Goal: Task Accomplishment & Management: Manage account settings

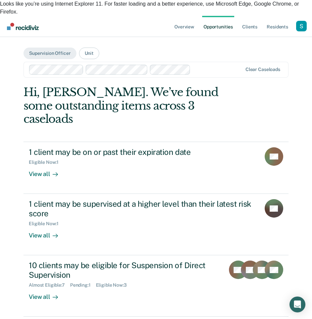
click at [218, 37] on main "Supervision Officer Unit Clear caseloads Hi, [PERSON_NAME]. We’ve found some ou…" at bounding box center [156, 216] width 281 height 359
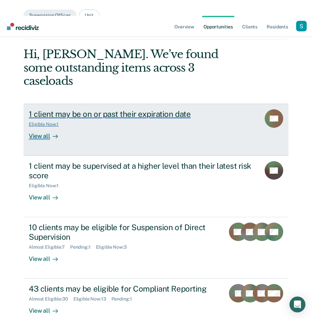
scroll to position [38, 0]
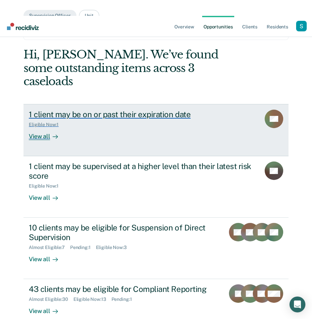
click at [145, 110] on div "1 client may be on or past their expiration date Eligible Now : 1 View all" at bounding box center [150, 125] width 242 height 30
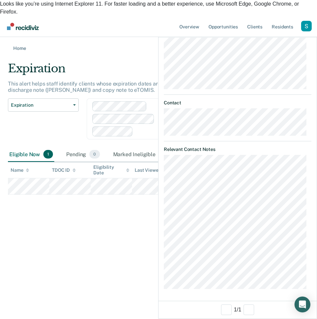
scroll to position [147, 0]
click at [55, 195] on div "Expiration This alert helps staff identify clients whose expiration dates are t…" at bounding box center [158, 128] width 301 height 133
click at [60, 195] on div "Expiration This alert helps staff identify clients whose expiration dates are t…" at bounding box center [158, 128] width 301 height 133
drag, startPoint x: 61, startPoint y: 220, endPoint x: 106, endPoint y: 188, distance: 54.9
click at [62, 195] on div "Expiration This alert helps staff identify clients whose expiration dates are t…" at bounding box center [158, 128] width 301 height 133
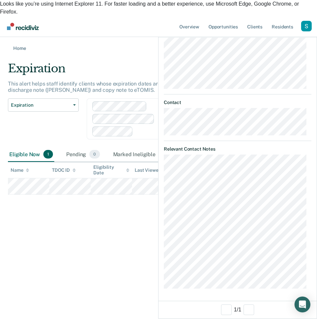
click at [301, 32] on div at bounding box center [237, 29] width 158 height 17
click at [311, 27] on div at bounding box center [237, 29] width 158 height 17
click at [311, 32] on div at bounding box center [237, 29] width 158 height 17
click at [309, 30] on icon "button" at bounding box center [309, 29] width 5 height 5
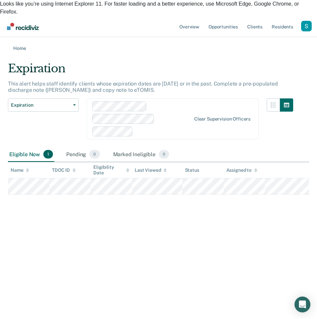
click at [45, 99] on div "Expiration Expiration Supervision Level Downgrade Suspension of Direct Supervis…" at bounding box center [43, 123] width 71 height 49
click at [46, 99] on button "Expiration" at bounding box center [43, 105] width 71 height 13
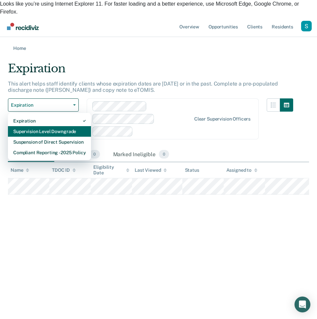
click at [45, 126] on div "Supervision Level Downgrade" at bounding box center [49, 131] width 72 height 11
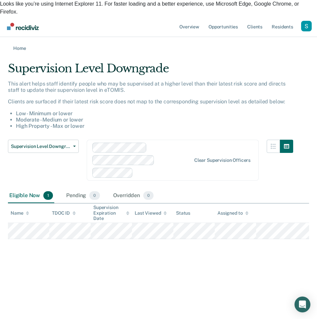
click at [148, 110] on li "Low - Minimum or lower" at bounding box center [154, 113] width 277 height 6
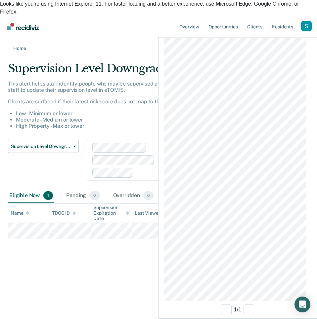
scroll to position [322, 0]
click at [124, 82] on div "This alert helps staff identify people who may be supervised at a higher level …" at bounding box center [150, 105] width 285 height 49
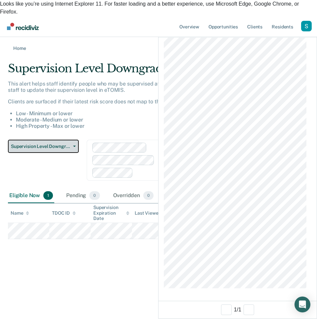
click at [52, 144] on span "Supervision Level Downgrade" at bounding box center [41, 147] width 60 height 6
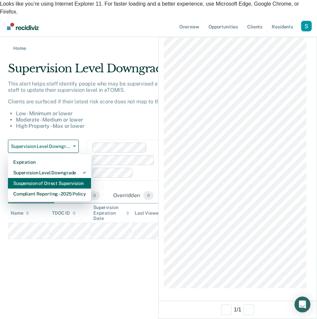
click at [52, 178] on div "Suspension of Direct Supervision" at bounding box center [49, 183] width 72 height 11
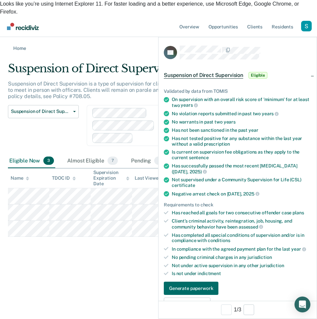
click at [255, 160] on ul "Validated by data from TOMIS On supervision with an overall risk score of 'mini…" at bounding box center [238, 183] width 148 height 188
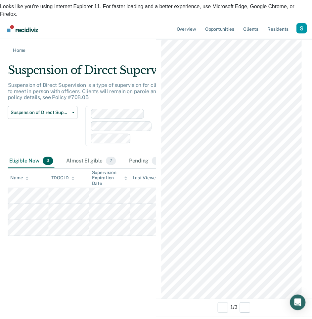
scroll to position [1361, 0]
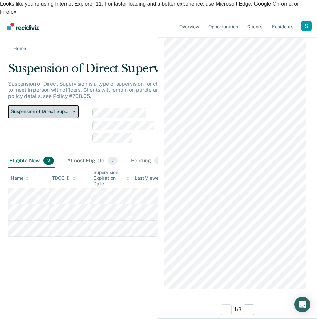
click at [54, 105] on button "Suspension of Direct Supervision" at bounding box center [43, 111] width 71 height 13
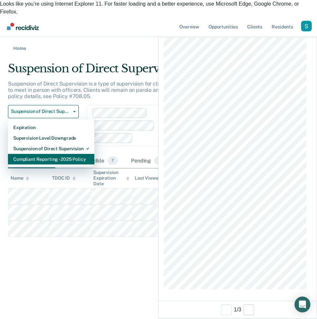
click at [51, 154] on div "Compliant Reporting - 2025 Policy" at bounding box center [51, 159] width 76 height 11
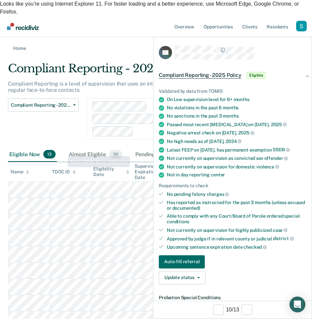
click at [59, 116] on div "Compliant Reporting - 2025 Policy Expiration Supervision Level Downgrade Suspen…" at bounding box center [43, 123] width 71 height 49
click at [303, 28] on icon "button" at bounding box center [304, 29] width 5 height 5
click at [247, 148] on div "Latest FEEP on Jun 23, 2025" at bounding box center [237, 150] width 140 height 6
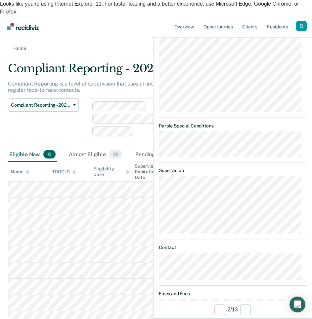
scroll to position [353, 0]
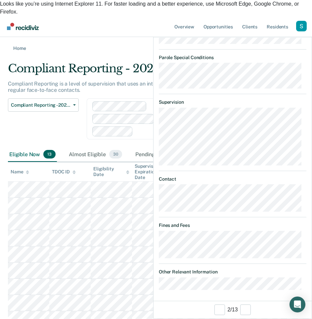
click at [128, 62] on div "Compliant Reporting - 2025 Policy" at bounding box center [148, 71] width 281 height 19
click at [305, 31] on icon "button" at bounding box center [304, 29] width 5 height 5
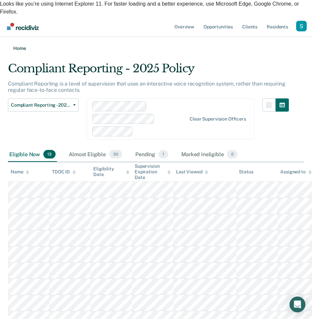
click at [13, 45] on link "Home" at bounding box center [156, 48] width 296 height 6
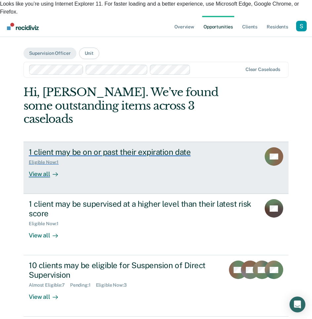
scroll to position [47, 0]
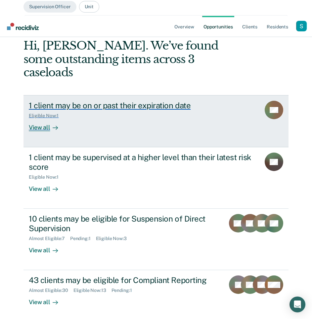
click at [150, 110] on div "Eligible Now : 1" at bounding box center [142, 114] width 227 height 8
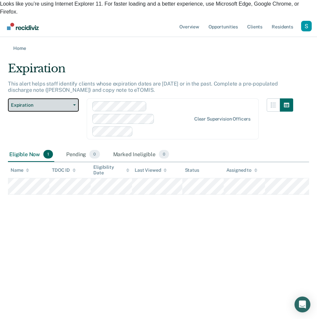
click at [62, 103] on span "Expiration" at bounding box center [41, 106] width 60 height 6
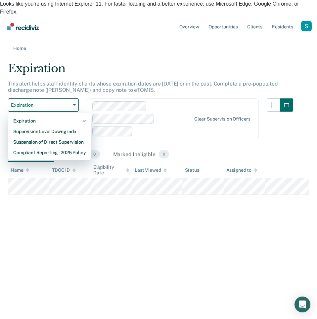
click at [19, 37] on div "Home" at bounding box center [158, 44] width 317 height 14
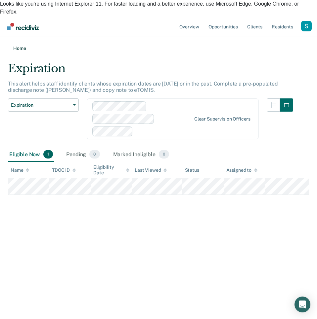
click at [20, 45] on link "Home" at bounding box center [158, 48] width 301 height 6
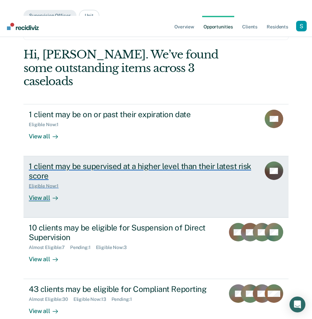
scroll to position [47, 0]
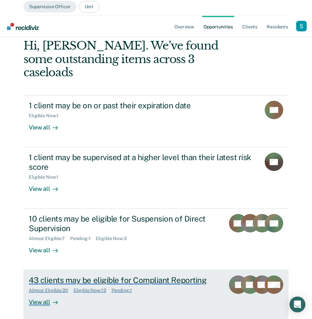
click at [220, 285] on div "Almost Eligible : 30 Eligible Now : 13 Pending : 1" at bounding box center [124, 289] width 191 height 8
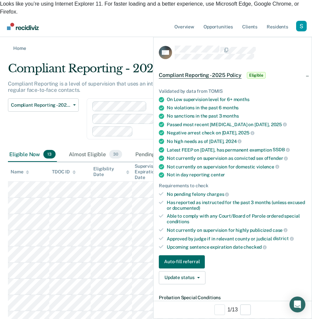
click at [304, 27] on button "button" at bounding box center [304, 29] width 5 height 6
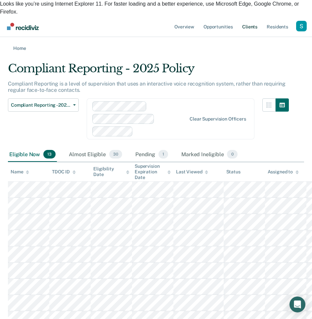
click at [253, 16] on link "Client s" at bounding box center [250, 26] width 18 height 21
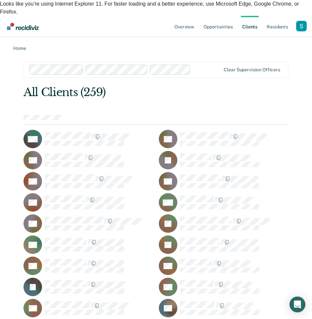
click at [51, 130] on div "MA" at bounding box center [88, 139] width 130 height 19
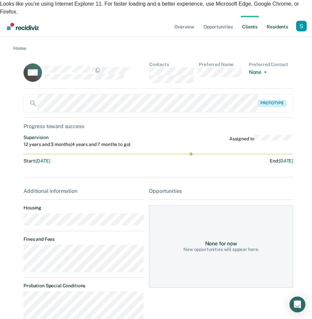
click at [271, 16] on link "Resident s" at bounding box center [277, 26] width 24 height 21
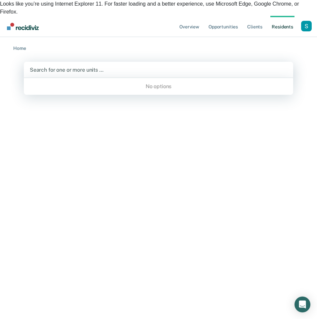
drag, startPoint x: 170, startPoint y: 60, endPoint x: 165, endPoint y: 58, distance: 6.1
click at [170, 62] on div "Search for one or more units …" at bounding box center [158, 70] width 269 height 16
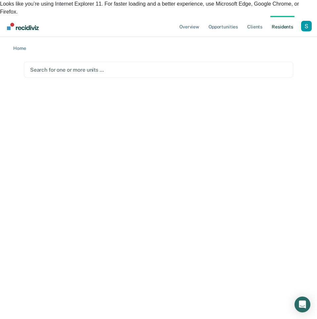
click at [88, 66] on div at bounding box center [158, 70] width 257 height 8
click at [69, 66] on div at bounding box center [158, 70] width 257 height 8
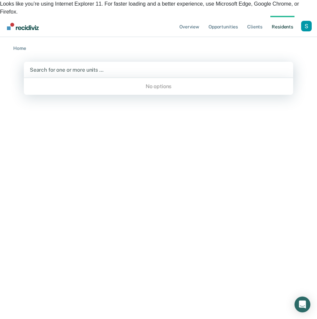
click at [76, 81] on div "No options" at bounding box center [158, 87] width 269 height 12
click at [302, 21] on div "Profile dropdown button" at bounding box center [306, 26] width 11 height 11
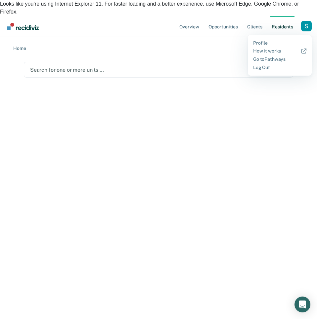
click at [209, 89] on main "Search for one or more units …" at bounding box center [158, 81] width 285 height 61
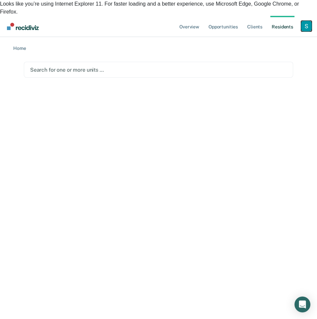
click at [304, 21] on div "Profile dropdown button" at bounding box center [306, 26] width 11 height 11
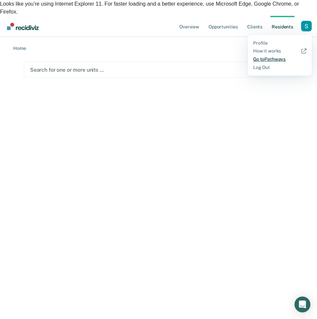
click at [274, 57] on link "Go to Pathways" at bounding box center [279, 60] width 53 height 6
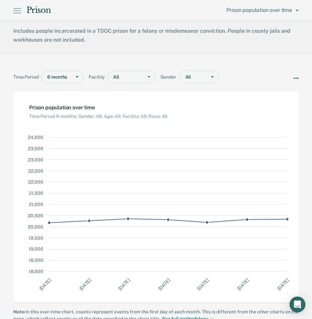
click at [23, 13] on div "Prison Prison population over time" at bounding box center [156, 10] width 312 height 21
click at [17, 11] on icon at bounding box center [17, 11] width 8 height 8
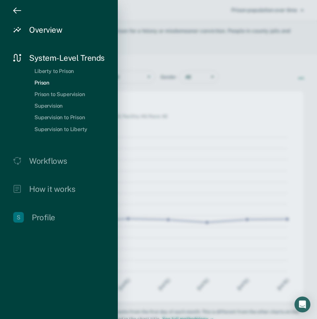
click at [38, 32] on div "Overview" at bounding box center [45, 30] width 33 height 10
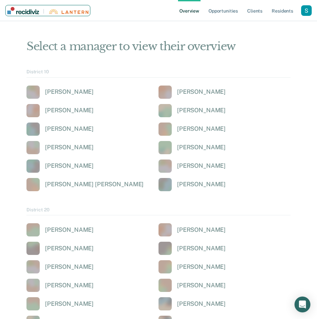
click at [19, 8] on img "Main navigation" at bounding box center [23, 10] width 32 height 7
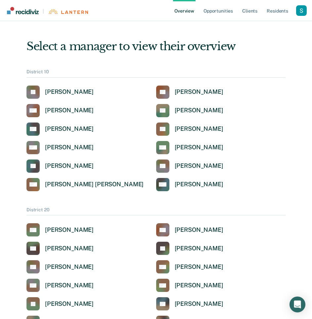
click at [298, 8] on div "Profile dropdown button" at bounding box center [301, 10] width 11 height 11
click at [271, 41] on link "Go to Pathways" at bounding box center [274, 43] width 53 height 6
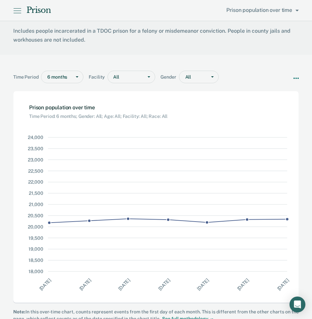
click at [19, 10] on icon at bounding box center [17, 11] width 8 height 8
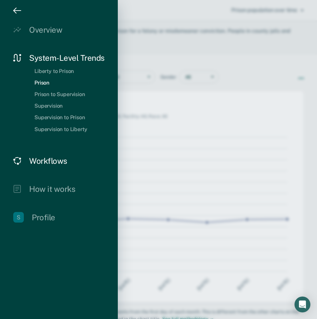
click at [45, 160] on div "Workflows" at bounding box center [48, 161] width 38 height 10
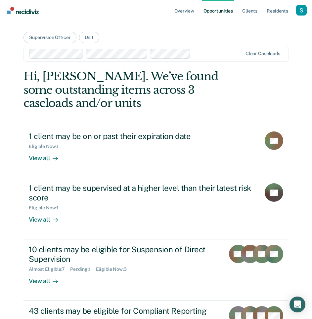
scroll to position [60, 0]
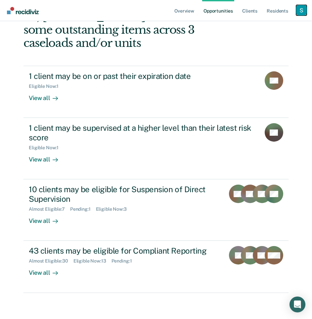
click at [301, 7] on div "Profile dropdown button" at bounding box center [301, 10] width 11 height 11
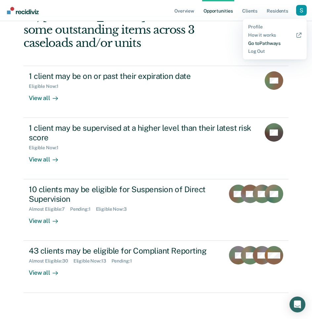
click at [263, 44] on link "Go to Pathways" at bounding box center [274, 44] width 53 height 6
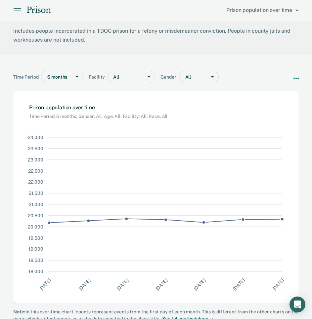
click at [19, 13] on icon at bounding box center [17, 11] width 8 height 8
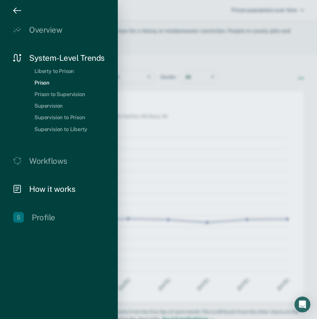
click at [51, 191] on div "How it works" at bounding box center [52, 190] width 46 height 10
click at [285, 21] on div at bounding box center [158, 159] width 317 height 319
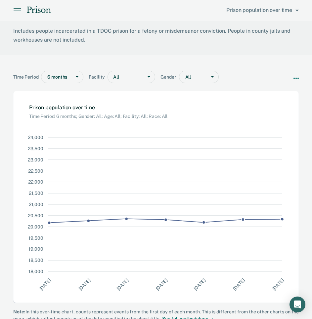
click at [19, 4] on div "Prison Prison population over time" at bounding box center [156, 10] width 312 height 21
click at [19, 7] on icon at bounding box center [17, 11] width 8 height 8
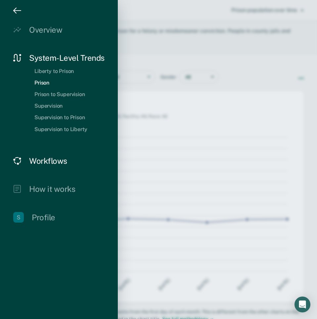
click at [45, 158] on div "Workflows" at bounding box center [48, 161] width 38 height 10
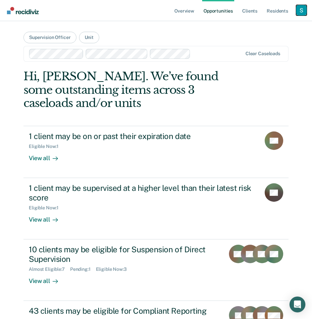
click at [299, 11] on div "Profile dropdown button" at bounding box center [301, 10] width 11 height 11
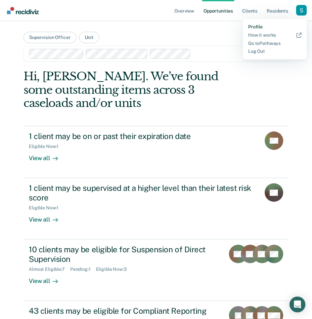
click at [284, 28] on link "Profile" at bounding box center [274, 27] width 53 height 6
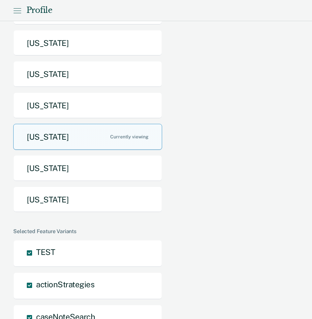
scroll to position [358, 0]
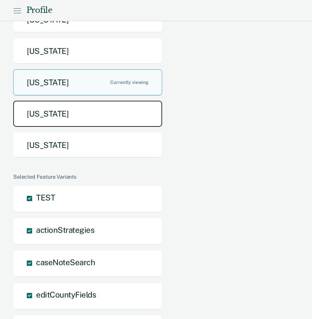
click at [93, 101] on button "Texas" at bounding box center [87, 114] width 149 height 26
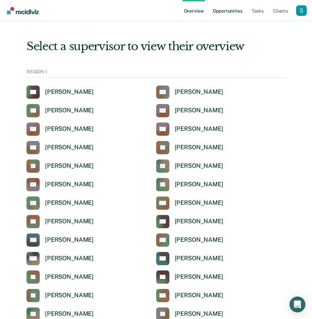
click at [226, 8] on link "Opportunities" at bounding box center [227, 10] width 32 height 21
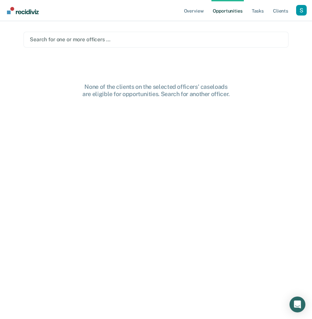
click at [147, 39] on div at bounding box center [156, 40] width 252 height 8
click at [113, 41] on div at bounding box center [165, 40] width 161 height 8
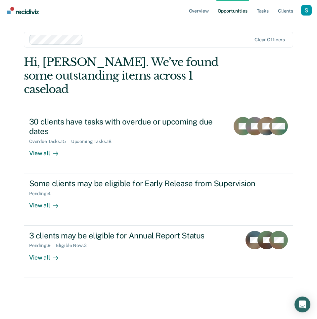
click at [147, 38] on div at bounding box center [168, 40] width 165 height 8
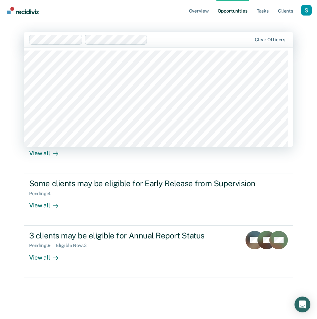
click at [165, 38] on div at bounding box center [200, 40] width 101 height 8
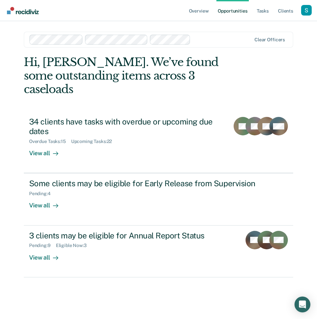
click at [207, 39] on div at bounding box center [222, 40] width 58 height 8
click at [246, 41] on input "text" at bounding box center [246, 39] width 1 height 6
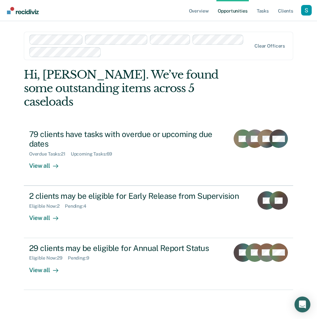
click at [128, 50] on div at bounding box center [177, 52] width 147 height 8
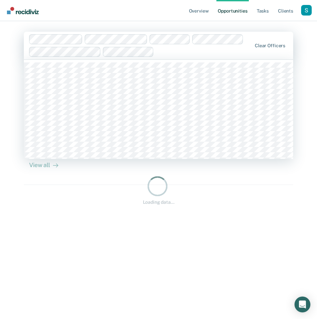
click at [183, 54] on div at bounding box center [203, 52] width 95 height 8
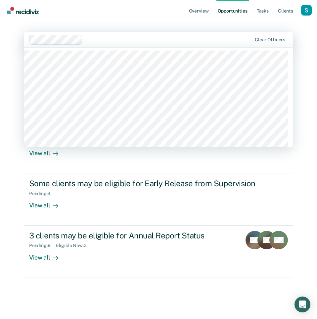
click at [111, 40] on div at bounding box center [168, 40] width 166 height 8
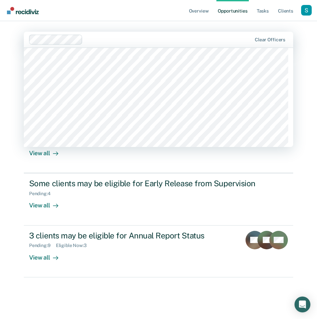
scroll to position [63, 0]
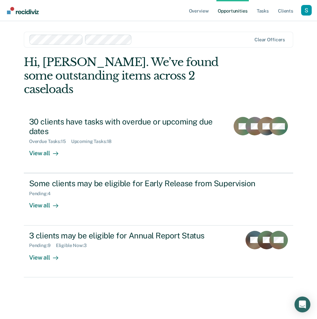
click at [145, 34] on div "Clear officers" at bounding box center [158, 40] width 269 height 16
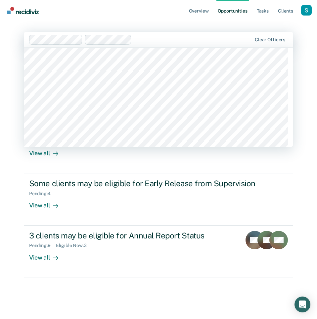
click at [122, 123] on div at bounding box center [158, 97] width 269 height 99
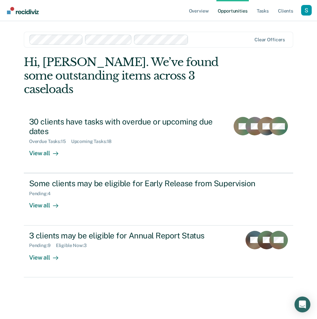
click at [210, 39] on div at bounding box center [221, 40] width 60 height 8
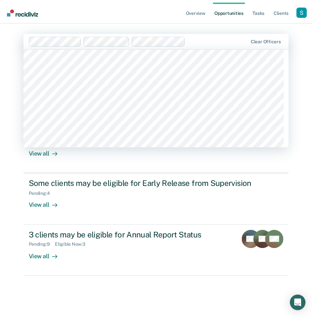
scroll to position [6715, 0]
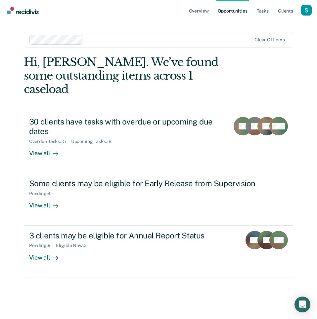
click at [133, 14] on nav "Overview Opportunities Tasks Client s Profile How it works Log Out" at bounding box center [158, 10] width 317 height 21
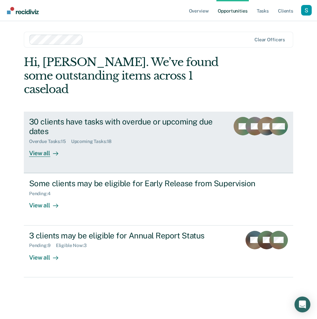
click at [124, 138] on div "30 clients have tasks with overdue or upcoming due dates Overdue Tasks : 15 Upc…" at bounding box center [134, 137] width 211 height 40
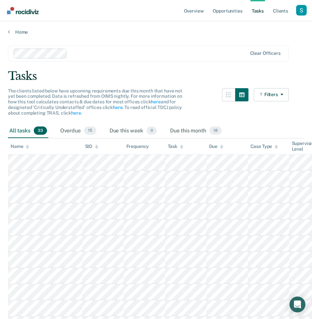
click at [153, 88] on span "The clients listed below have upcoming requirements due this month that have no…" at bounding box center [95, 101] width 174 height 27
click at [96, 130] on div "Overdue 15" at bounding box center [78, 131] width 39 height 15
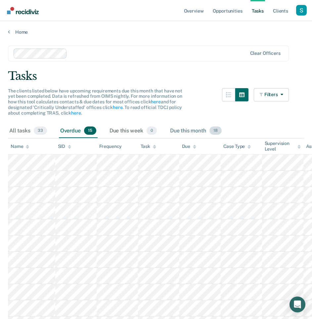
click at [219, 131] on span "18" at bounding box center [215, 131] width 12 height 9
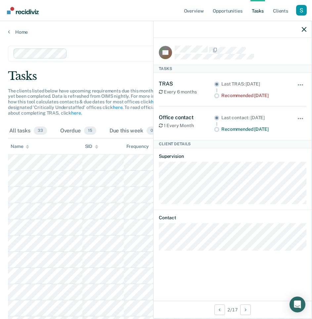
click at [117, 99] on span "The clients listed below have upcoming requirements due this month that have no…" at bounding box center [95, 101] width 174 height 27
click at [24, 30] on link "Home" at bounding box center [156, 32] width 296 height 6
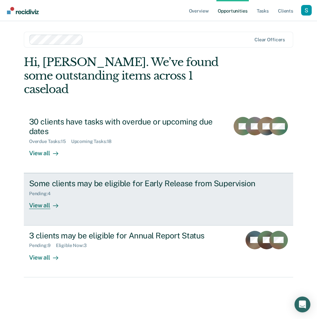
click at [214, 179] on div "Some clients may be eligible for Early Release from Supervision" at bounding box center [145, 184] width 232 height 10
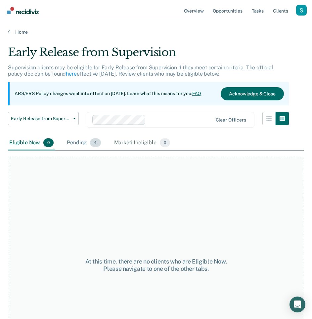
click at [95, 142] on span "4" at bounding box center [95, 143] width 11 height 9
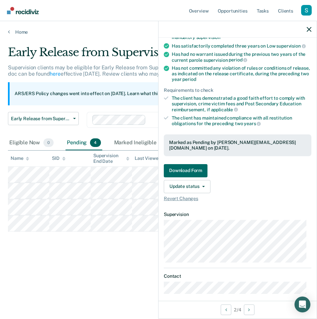
scroll to position [78, 0]
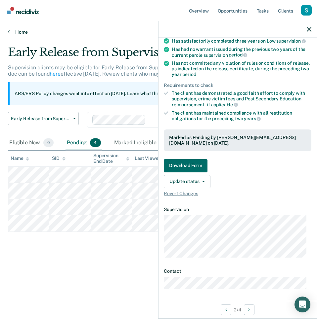
click at [21, 31] on link "Home" at bounding box center [158, 32] width 301 height 6
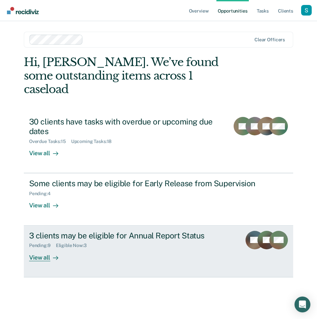
click at [116, 231] on div "3 clients may be eligible for Annual Report Status" at bounding box center [132, 236] width 207 height 10
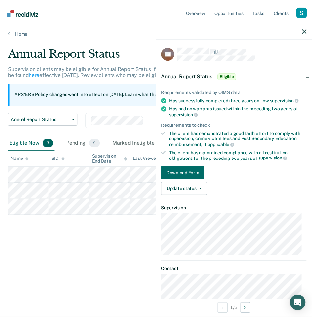
scroll to position [14, 0]
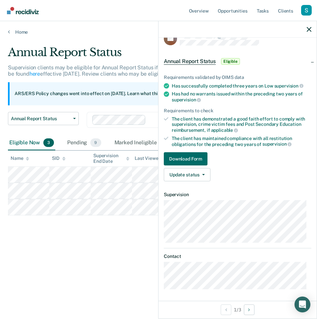
click at [140, 230] on div "Annual Report Status Supervision clients may be eligible for Annual Report Stat…" at bounding box center [158, 158] width 301 height 224
click at [88, 138] on div "Pending 9" at bounding box center [84, 143] width 36 height 15
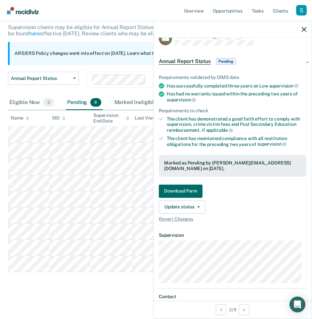
scroll to position [49, 0]
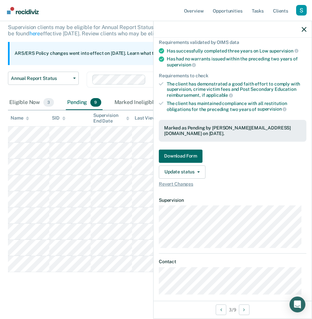
click at [300, 24] on div at bounding box center [232, 29] width 158 height 17
click at [301, 26] on div at bounding box center [232, 29] width 158 height 17
click at [305, 27] on icon "button" at bounding box center [304, 29] width 5 height 5
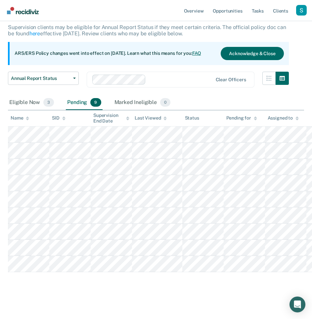
scroll to position [0, 0]
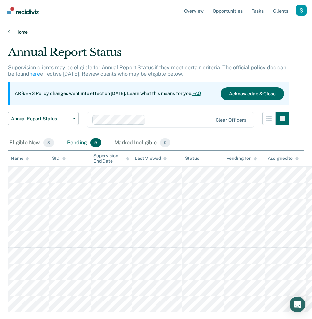
click at [19, 33] on link "Home" at bounding box center [156, 32] width 296 height 6
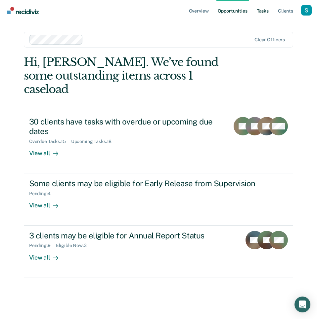
click at [259, 8] on link "Tasks" at bounding box center [262, 10] width 15 height 21
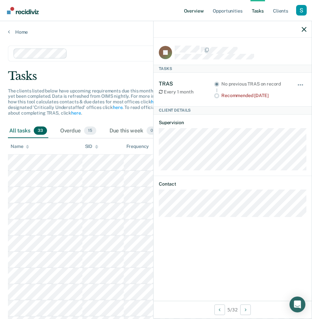
click at [190, 9] on link "Overview" at bounding box center [194, 10] width 22 height 21
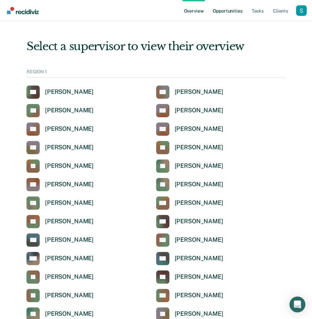
click at [229, 9] on link "Opportunities" at bounding box center [227, 10] width 32 height 21
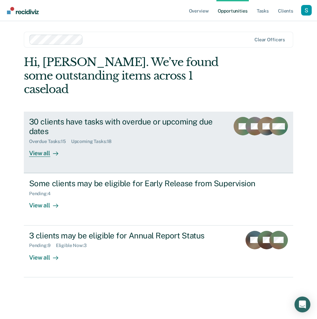
click at [162, 139] on div "30 clients have tasks with overdue or upcoming due dates Overdue Tasks : 15 Upc…" at bounding box center [134, 137] width 211 height 40
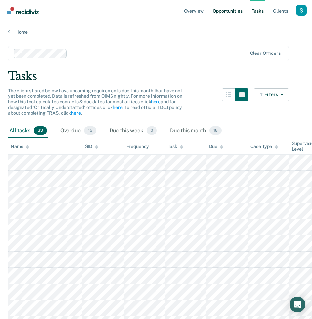
click at [230, 11] on link "Opportunities" at bounding box center [227, 10] width 32 height 21
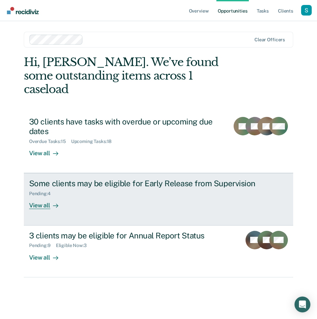
click at [167, 179] on div "Some clients may be eligible for Early Release from Supervision" at bounding box center [145, 184] width 232 height 10
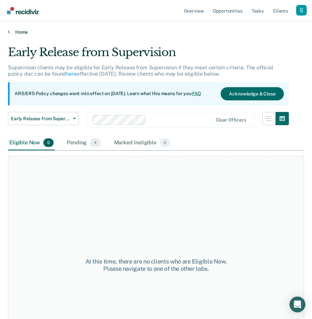
click at [21, 33] on link "Home" at bounding box center [156, 32] width 296 height 6
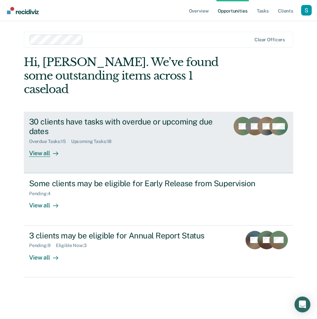
click at [190, 133] on div "30 clients have tasks with overdue or upcoming due dates Overdue Tasks : 15 Upc…" at bounding box center [134, 137] width 211 height 40
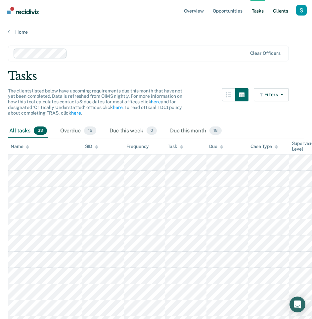
click at [280, 10] on link "Client s" at bounding box center [281, 10] width 18 height 21
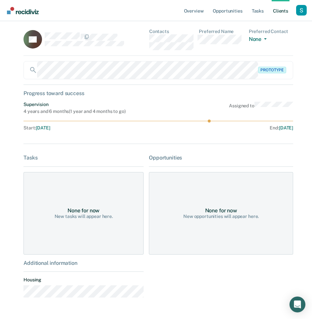
scroll to position [35, 0]
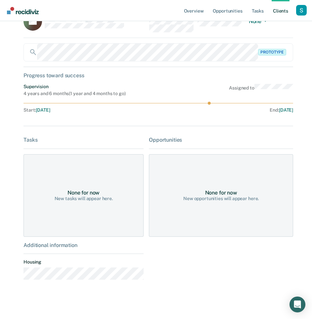
click at [202, 160] on div "None for now New opportunities will appear here." at bounding box center [221, 195] width 144 height 83
click at [110, 174] on div "None for now New tasks will appear here." at bounding box center [83, 195] width 120 height 83
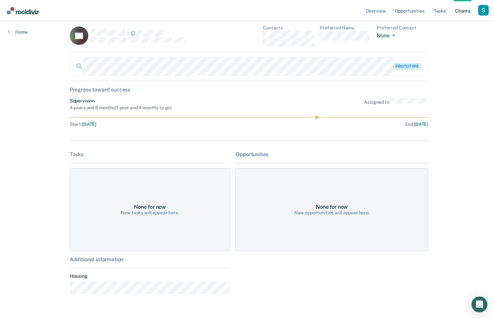
scroll to position [0, 0]
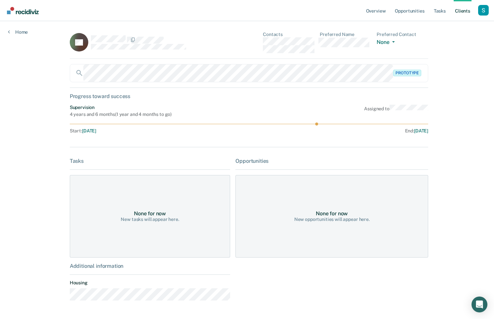
click at [317, 188] on div "None for now New opportunities will appear here." at bounding box center [331, 216] width 193 height 83
click at [317, 189] on div "None for now New opportunities will appear here." at bounding box center [331, 216] width 193 height 83
click at [317, 12] on div "Profile dropdown button" at bounding box center [483, 10] width 11 height 11
click at [317, 22] on div "Profile How it works Log Out" at bounding box center [457, 35] width 64 height 32
click at [317, 24] on link "Profile" at bounding box center [456, 27] width 53 height 6
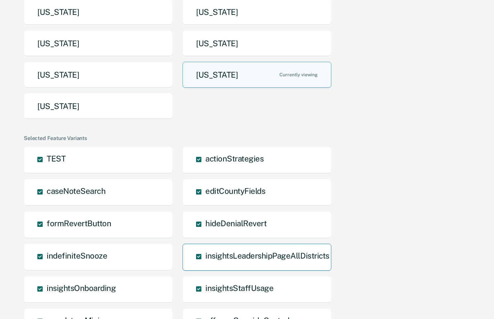
scroll to position [179, 0]
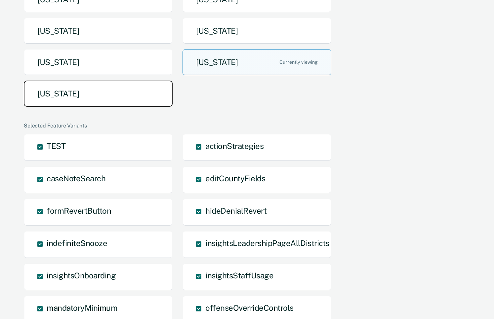
click at [83, 90] on button "Utah" at bounding box center [98, 94] width 149 height 26
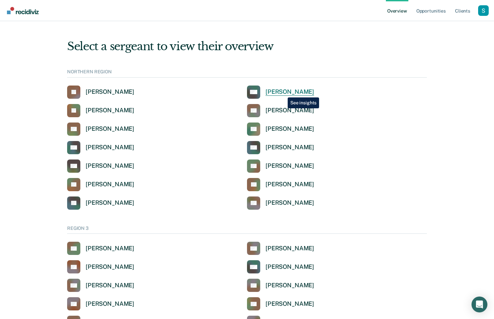
click at [283, 93] on div "Michael Adam" at bounding box center [290, 92] width 49 height 8
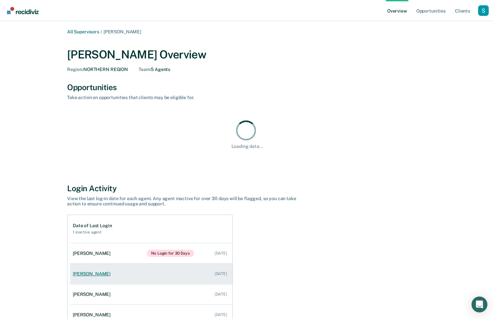
click at [136, 270] on link "Debbie Gates Sep 8, 2025" at bounding box center [151, 274] width 162 height 19
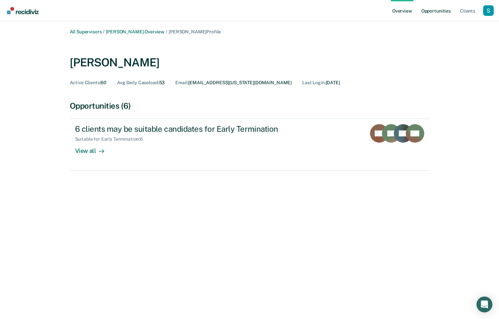
click at [317, 10] on link "Opportunities" at bounding box center [436, 10] width 32 height 21
click at [317, 8] on link "Opportunities" at bounding box center [436, 10] width 32 height 21
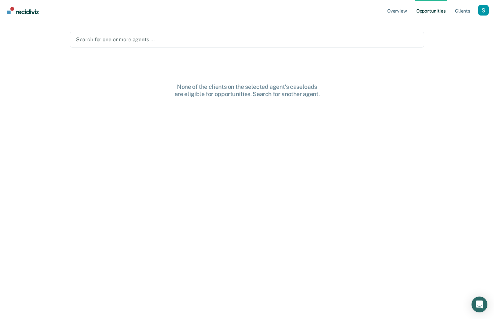
click at [127, 37] on div at bounding box center [247, 40] width 342 height 8
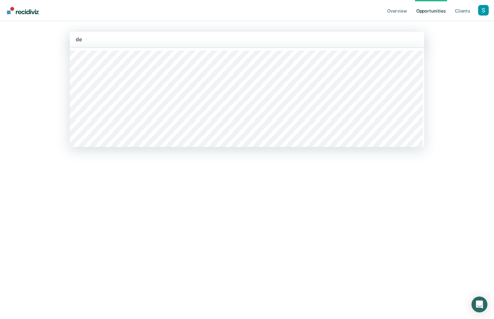
type input "deb"
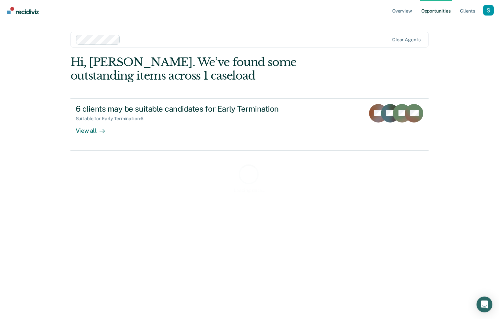
click at [162, 38] on div at bounding box center [256, 40] width 266 height 8
click at [198, 43] on div at bounding box center [277, 40] width 224 height 8
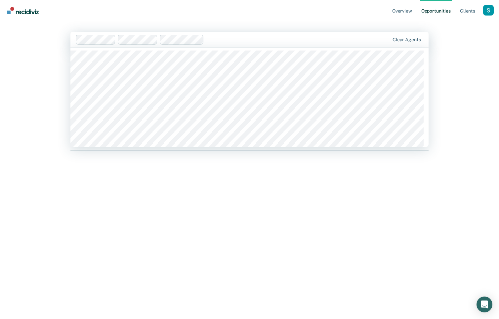
click at [230, 39] on div at bounding box center [298, 40] width 183 height 8
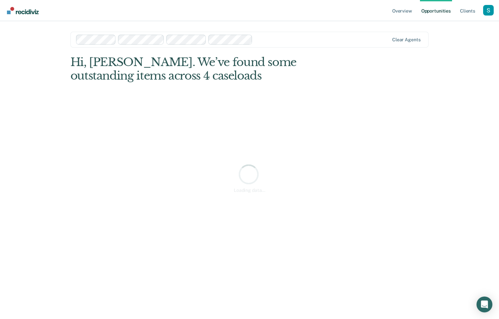
click at [276, 41] on div at bounding box center [322, 40] width 134 height 8
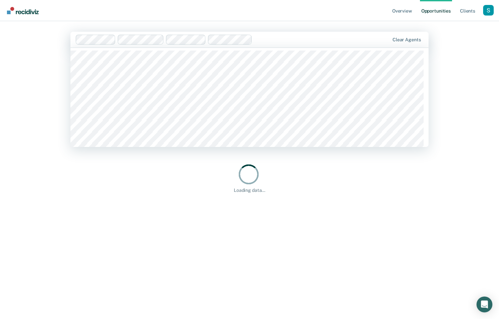
click at [276, 41] on div at bounding box center [322, 40] width 134 height 8
click at [296, 41] on div at bounding box center [322, 40] width 134 height 8
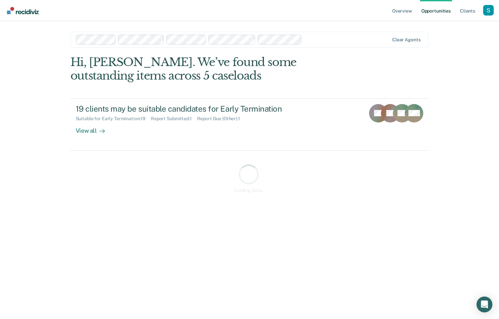
click at [317, 43] on div at bounding box center [347, 40] width 84 height 8
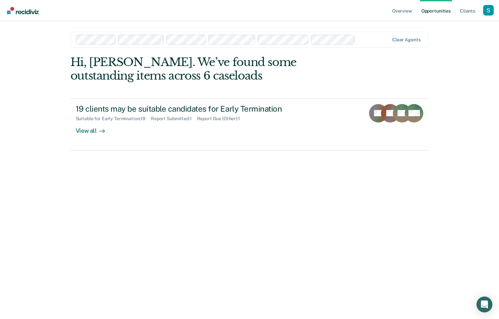
click at [317, 38] on div at bounding box center [373, 40] width 31 height 8
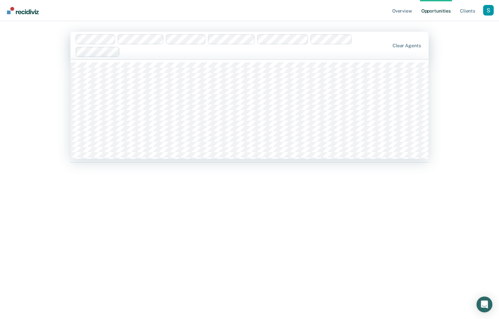
click at [195, 50] on div at bounding box center [256, 52] width 267 height 8
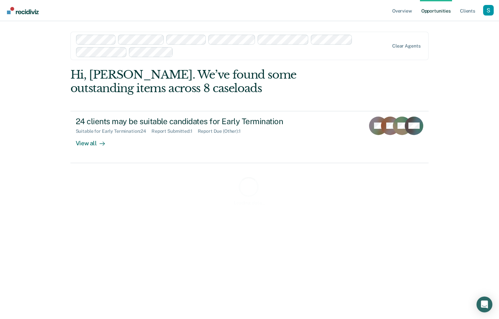
click at [220, 55] on div at bounding box center [282, 52] width 213 height 8
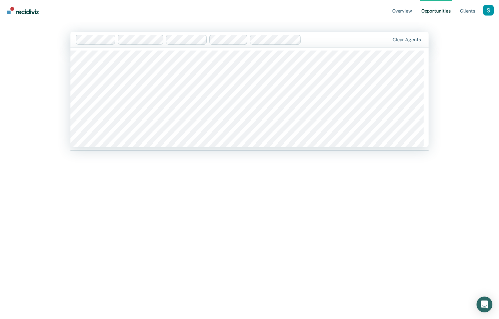
click at [200, 40] on div at bounding box center [233, 40] width 314 height 10
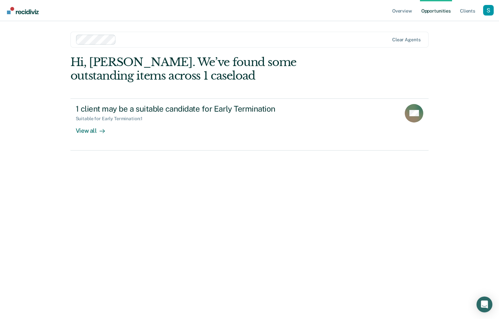
click at [165, 24] on main "Clear agents Hi, Sabella. We’ve found some outstanding items across 1 caseload …" at bounding box center [250, 162] width 374 height 282
click at [300, 184] on div "Hi, Sabella. We’ve found some outstanding items across 1 caseload 1 client may …" at bounding box center [249, 178] width 359 height 245
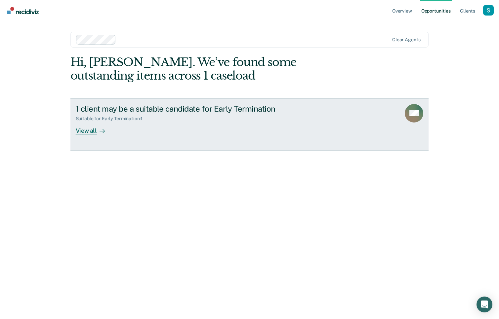
click at [119, 123] on div "1 client may be a suitable candidate for Early Termination Suitable for Early T…" at bounding box center [200, 119] width 248 height 30
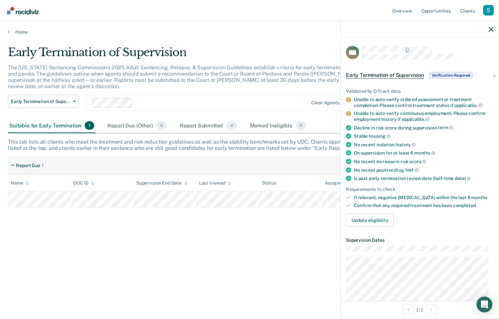
click at [317, 212] on div "Validated by O-Track data Unable to auto-verify ordered assessment or treatment…" at bounding box center [420, 155] width 158 height 154
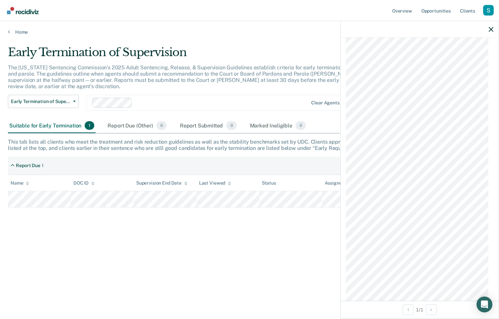
scroll to position [565, 0]
